Goal: Task Accomplishment & Management: Manage account settings

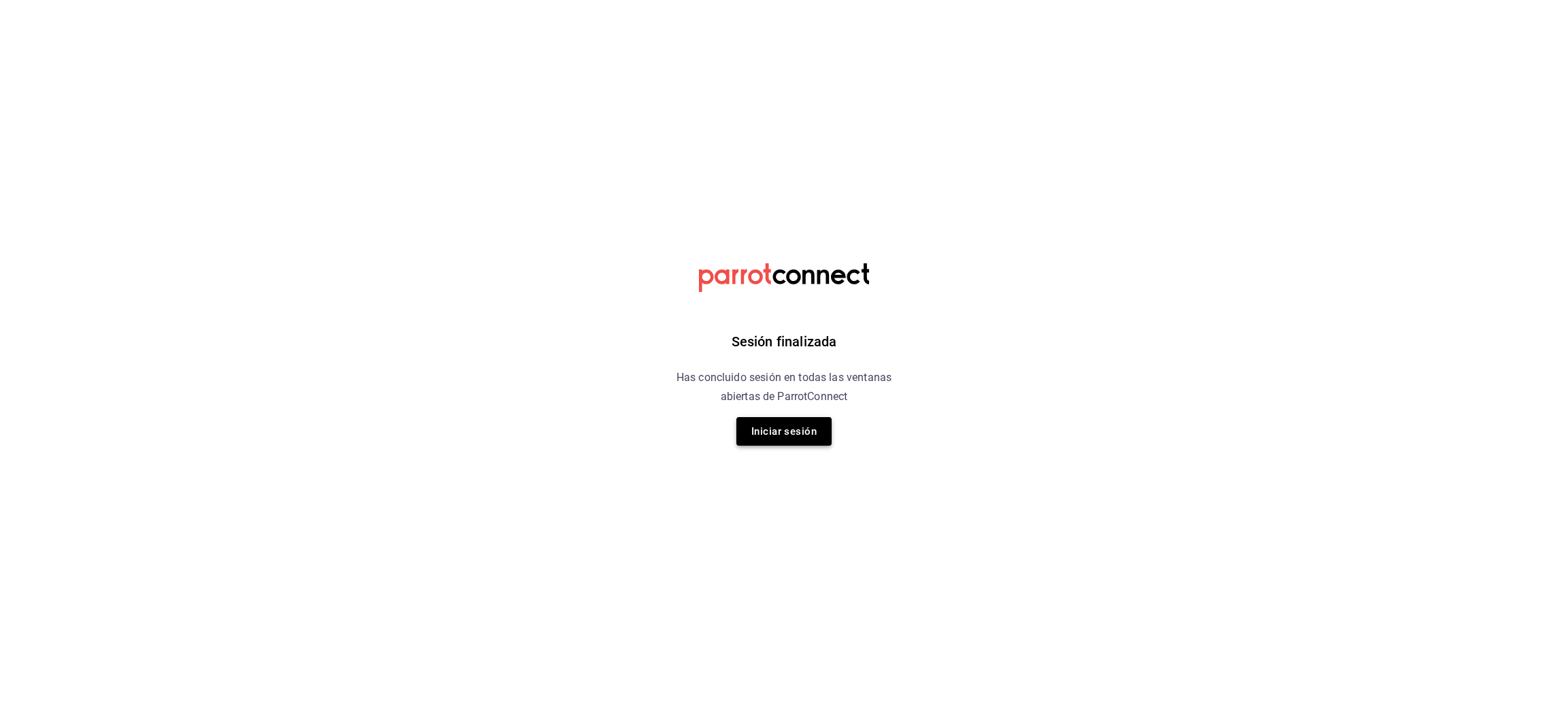
click at [792, 438] on button "Iniciar sesión" at bounding box center [784, 432] width 95 height 29
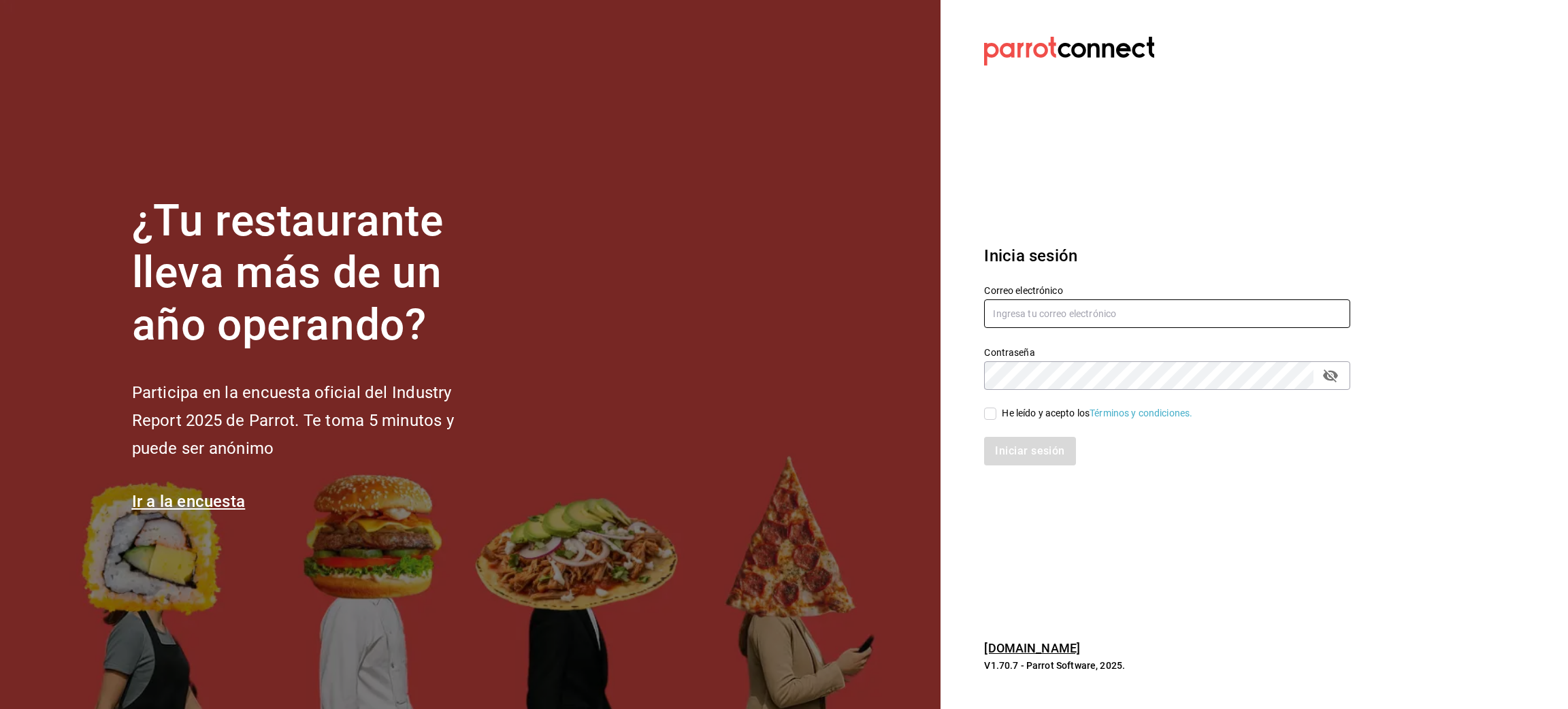
type input "juanamaria.gutierrez@karzo.mx"
click at [1330, 382] on icon "passwordField" at bounding box center [1330, 375] width 17 height 17
click at [990, 414] on input "He leído y acepto los Términos y condiciones." at bounding box center [990, 414] width 12 height 12
checkbox input "true"
click at [1036, 456] on button "Iniciar sesión" at bounding box center [1030, 452] width 92 height 29
